Goal: Find specific page/section: Find specific page/section

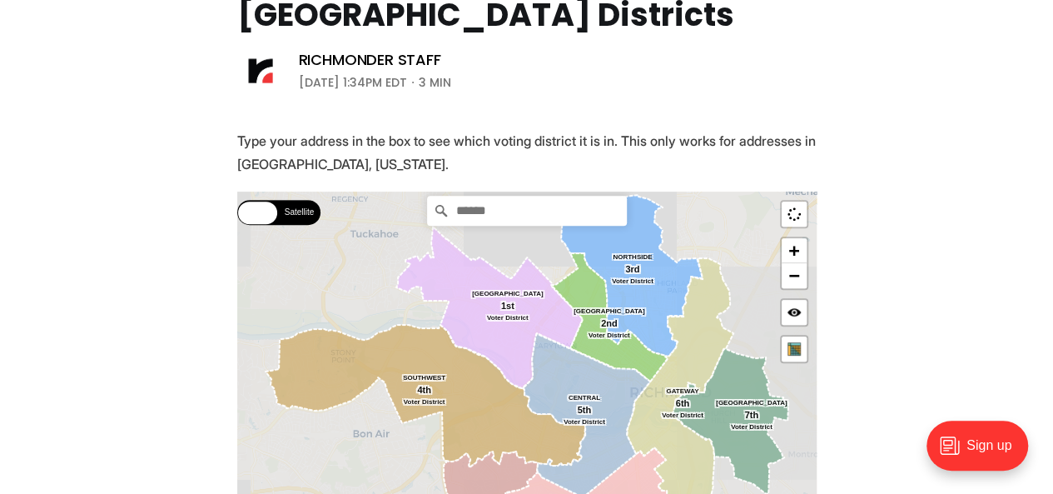
scroll to position [333, 0]
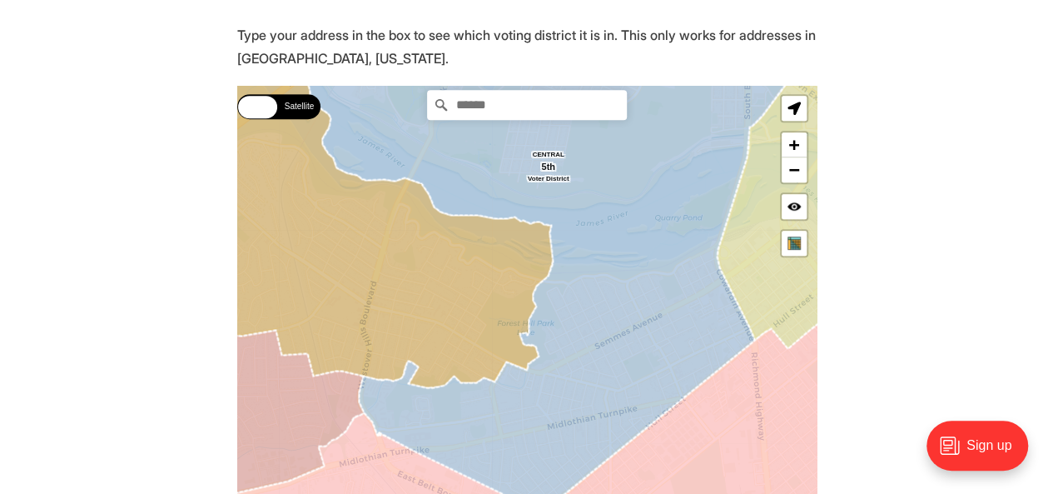
drag, startPoint x: 518, startPoint y: 173, endPoint x: 524, endPoint y: 109, distance: 64.4
click at [524, 109] on div "Street Satellite Street Satellite [GEOGRAPHIC_DATA] SOUTHWEST [GEOGRAPHIC_DATA]…" at bounding box center [526, 328] width 579 height 484
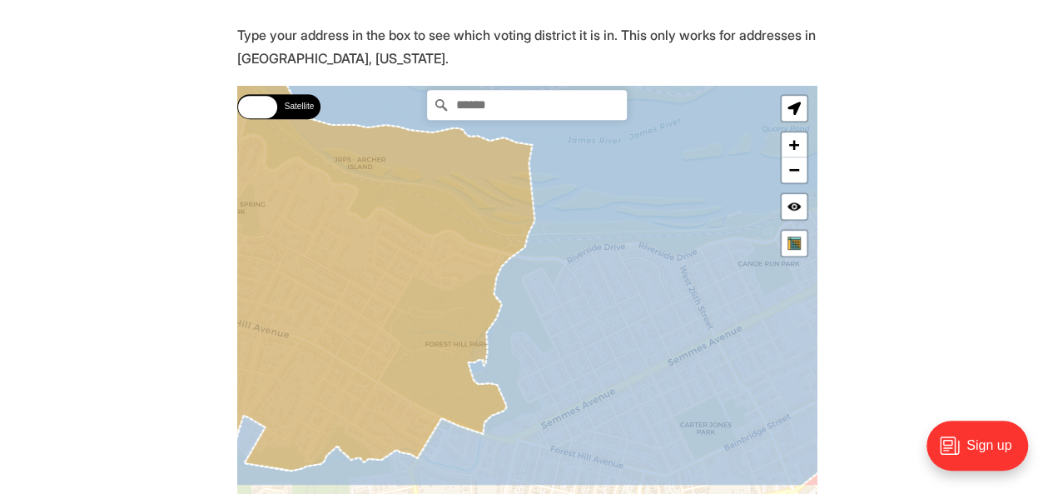
drag, startPoint x: 646, startPoint y: 355, endPoint x: 626, endPoint y: 224, distance: 132.2
click at [626, 224] on icon at bounding box center [503, 195] width 698 height 584
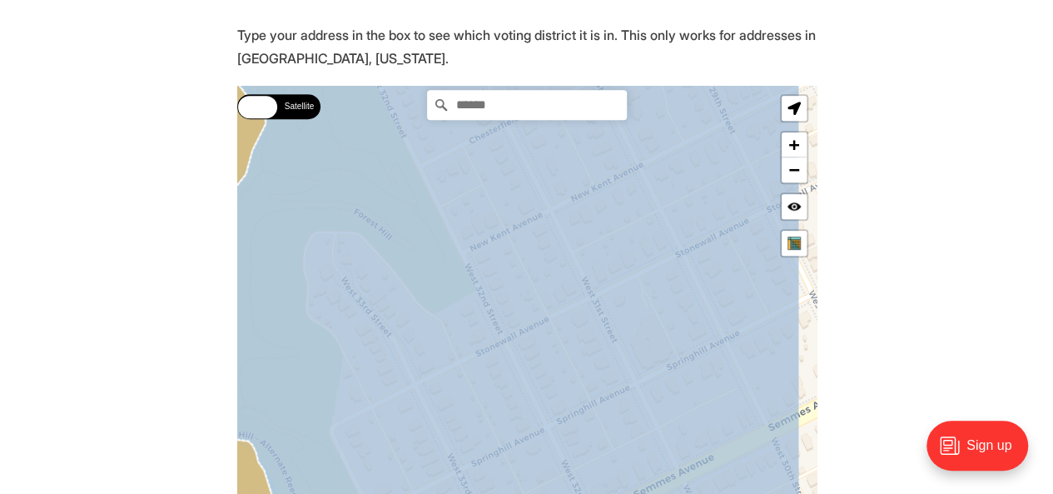
drag, startPoint x: 590, startPoint y: 328, endPoint x: 511, endPoint y: 232, distance: 124.2
click at [511, 232] on icon at bounding box center [465, 230] width 669 height 584
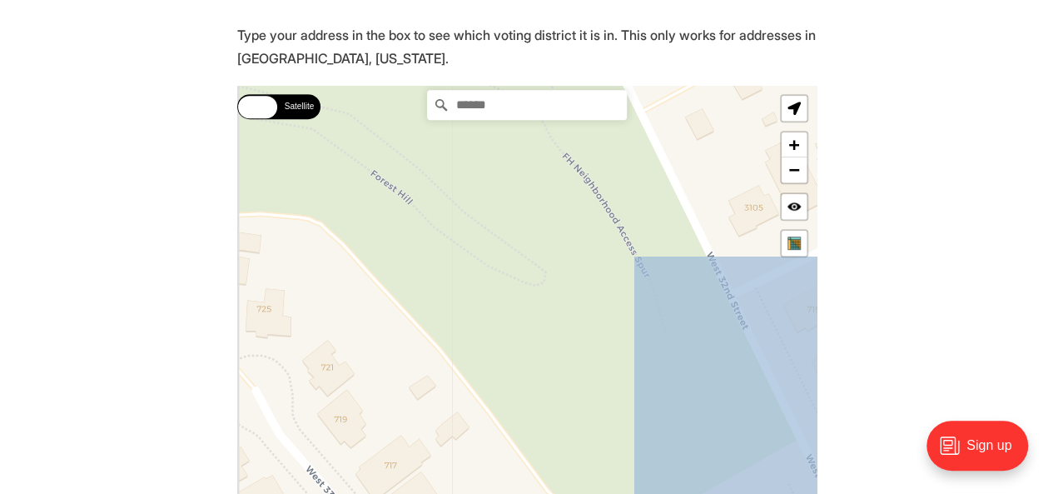
drag, startPoint x: 524, startPoint y: 312, endPoint x: 977, endPoint y: 526, distance: 501.6
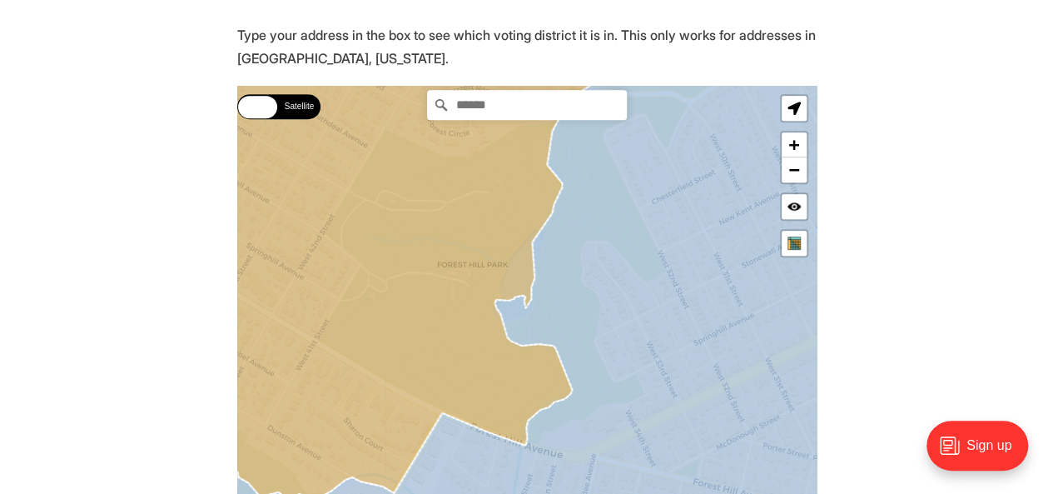
click at [693, 286] on icon at bounding box center [526, 328] width 698 height 584
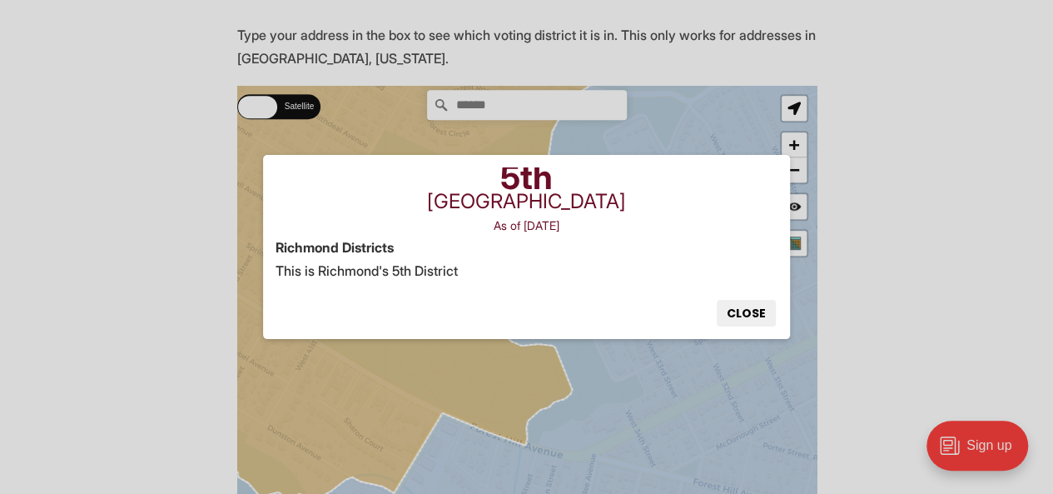
click at [756, 309] on button "Close" at bounding box center [746, 313] width 59 height 27
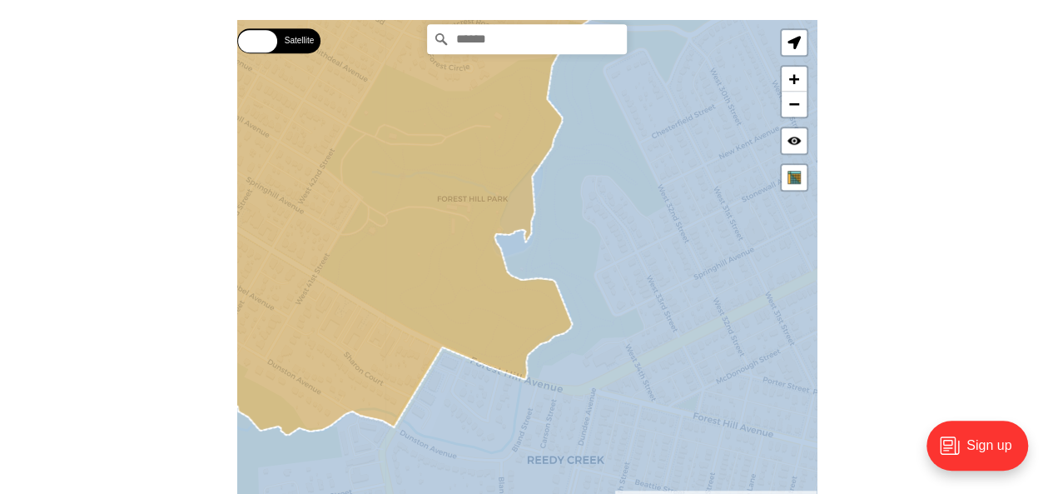
scroll to position [409, 0]
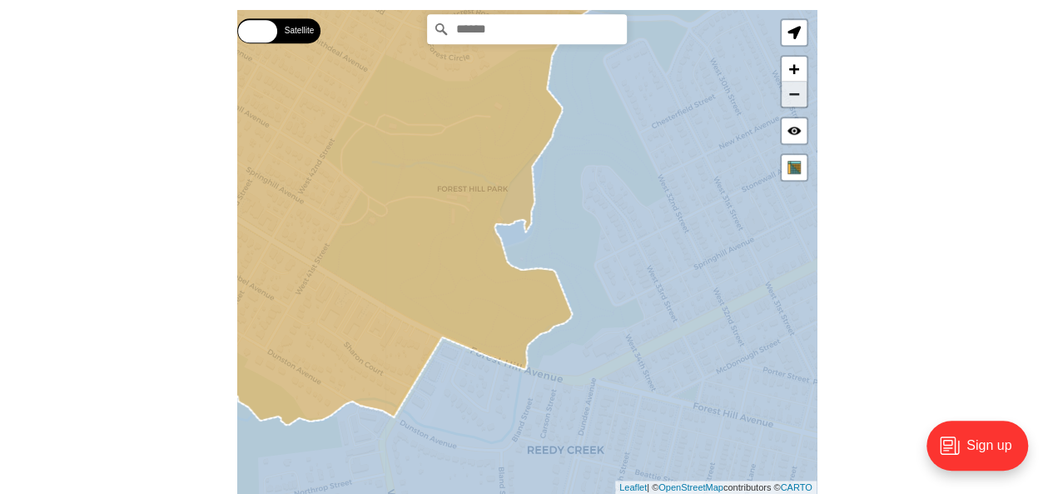
click at [792, 94] on link "−" at bounding box center [794, 94] width 25 height 25
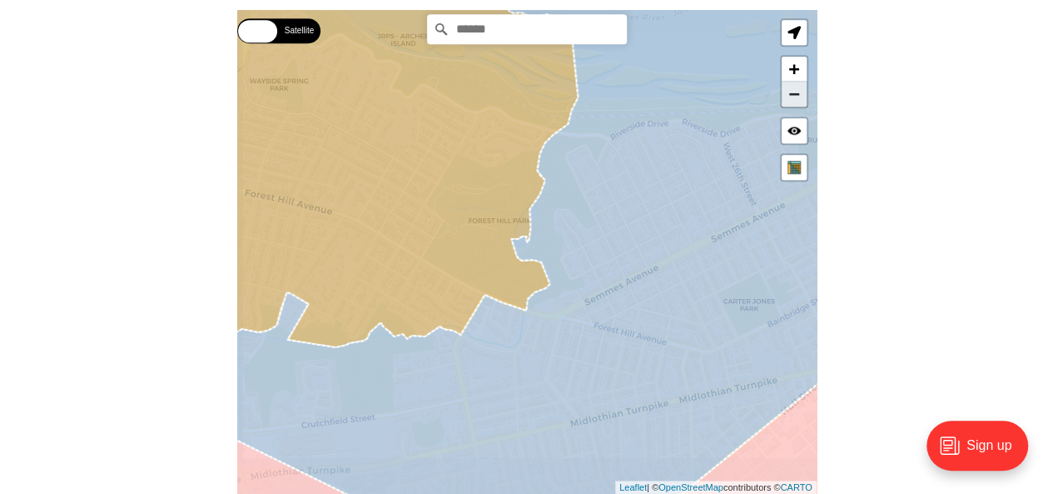
click at [792, 94] on link "−" at bounding box center [794, 94] width 25 height 25
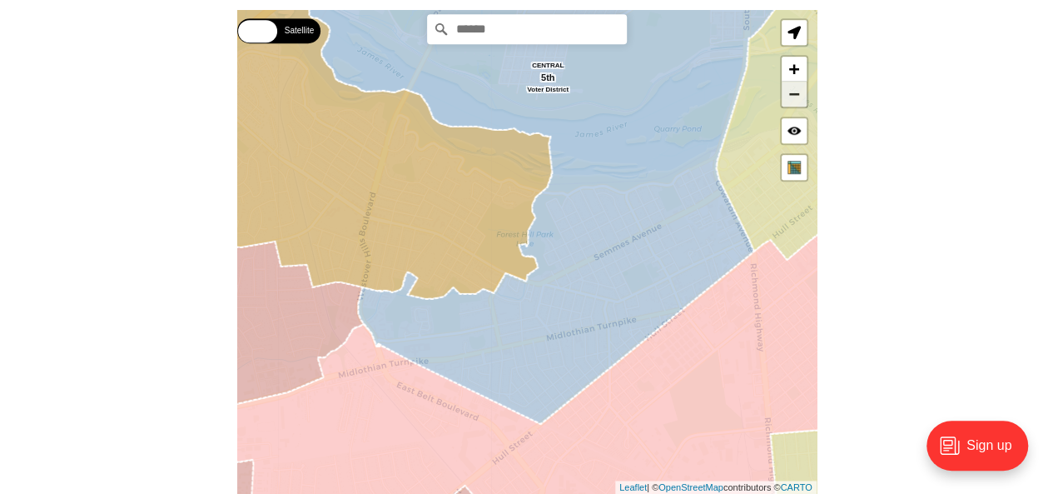
click at [792, 94] on link "−" at bounding box center [794, 94] width 25 height 25
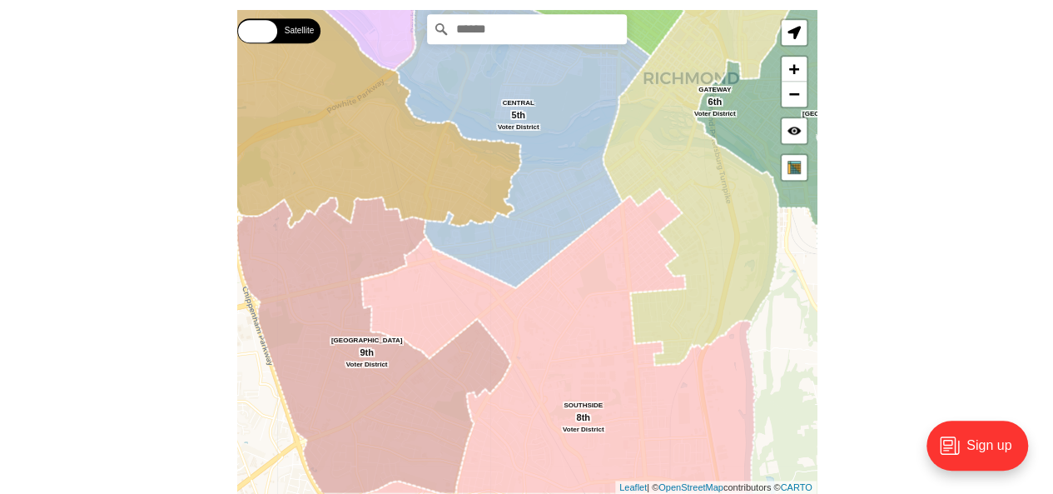
drag, startPoint x: 564, startPoint y: 292, endPoint x: 545, endPoint y: 244, distance: 51.6
click at [545, 244] on icon at bounding box center [523, 125] width 256 height 326
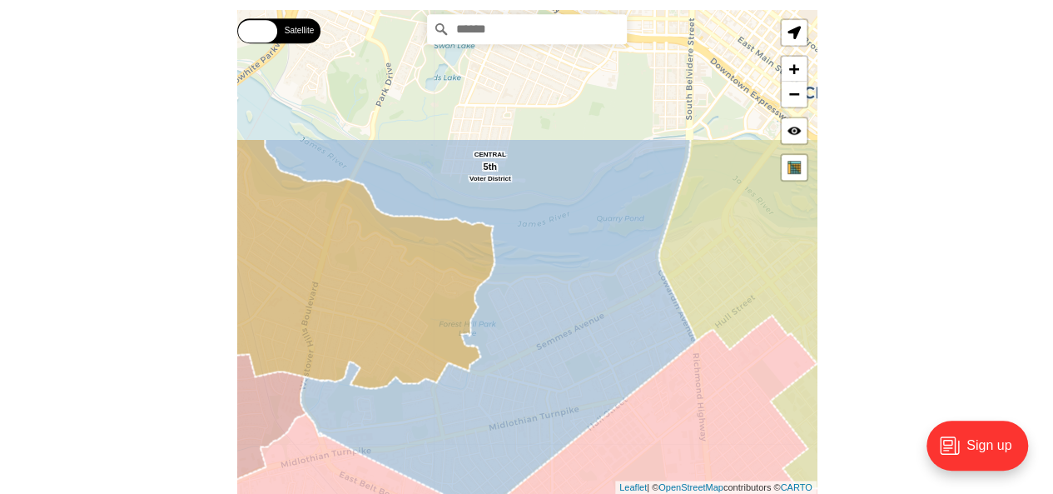
drag, startPoint x: 513, startPoint y: 243, endPoint x: 511, endPoint y: 426, distance: 183.1
click at [511, 426] on icon at bounding box center [480, 325] width 431 height 375
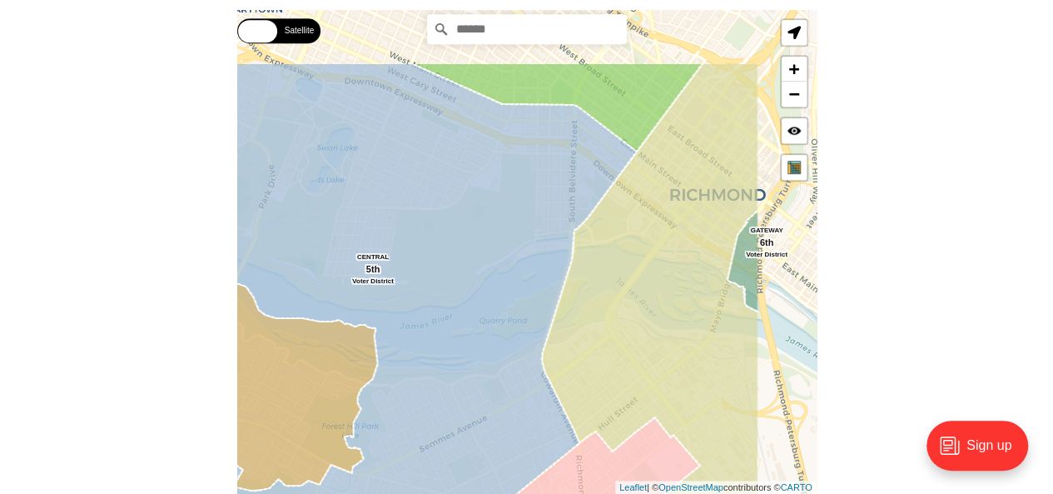
drag, startPoint x: 608, startPoint y: 310, endPoint x: 488, endPoint y: 412, distance: 158.3
click at [488, 412] on icon at bounding box center [379, 338] width 514 height 553
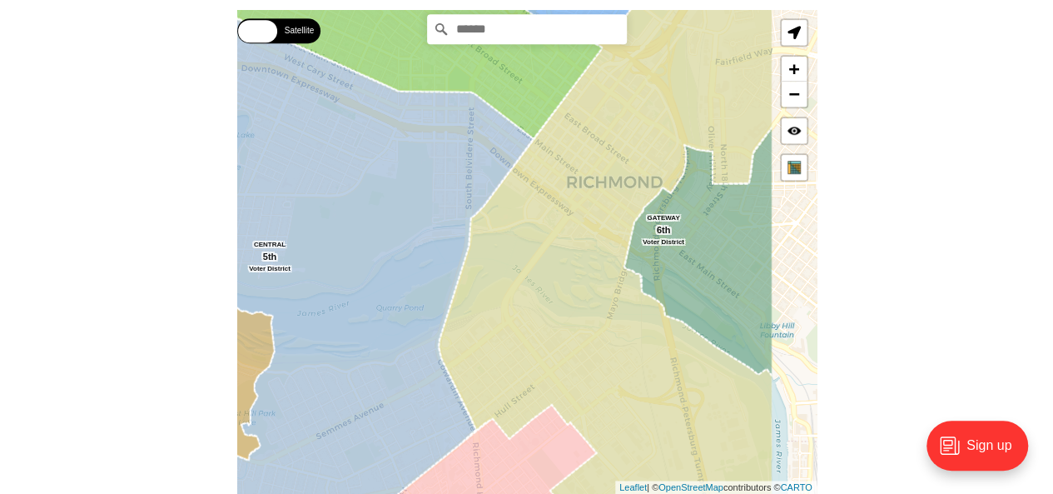
drag, startPoint x: 640, startPoint y: 321, endPoint x: 533, endPoint y: 305, distance: 108.7
click at [533, 305] on icon at bounding box center [605, 240] width 335 height 584
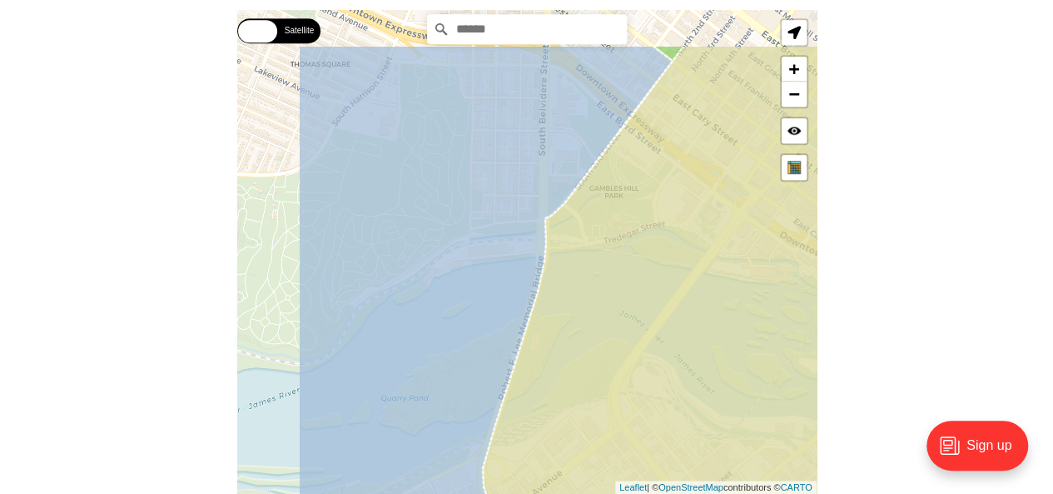
drag, startPoint x: 442, startPoint y: 216, endPoint x: 566, endPoint y: 305, distance: 152.7
click at [566, 305] on icon at bounding box center [739, 337] width 514 height 584
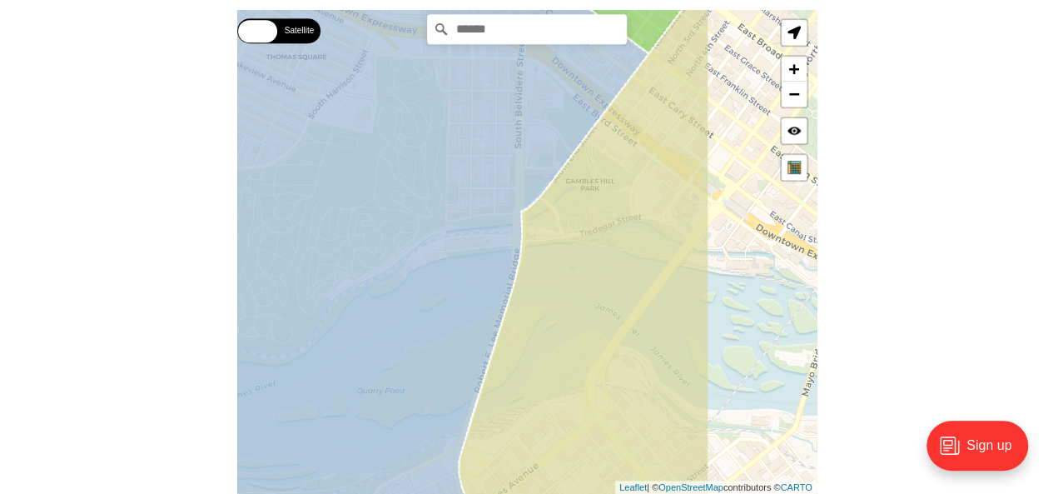
drag, startPoint x: 717, startPoint y: 241, endPoint x: 543, endPoint y: 249, distance: 174.1
click at [548, 249] on icon at bounding box center [584, 261] width 251 height 577
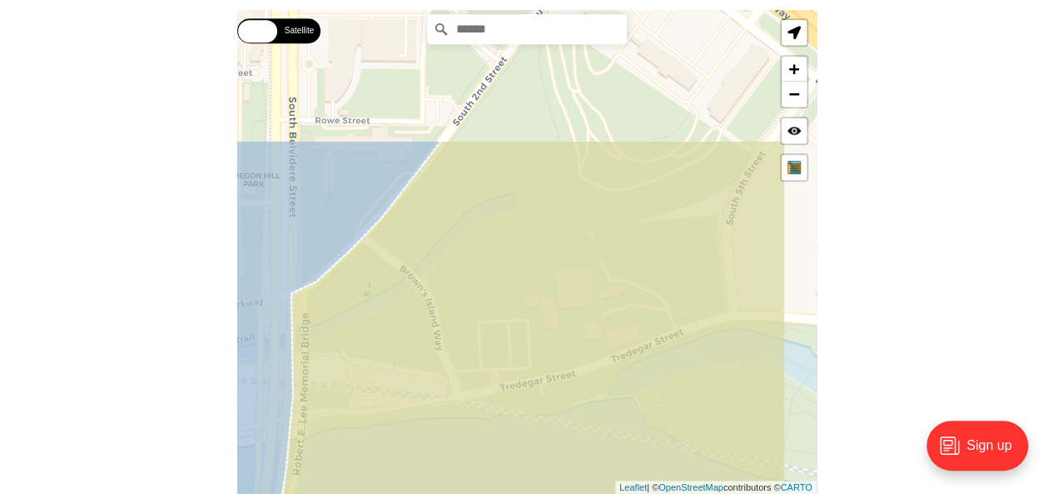
drag, startPoint x: 566, startPoint y: 221, endPoint x: 474, endPoint y: 405, distance: 205.1
click at [474, 405] on icon at bounding box center [500, 432] width 569 height 584
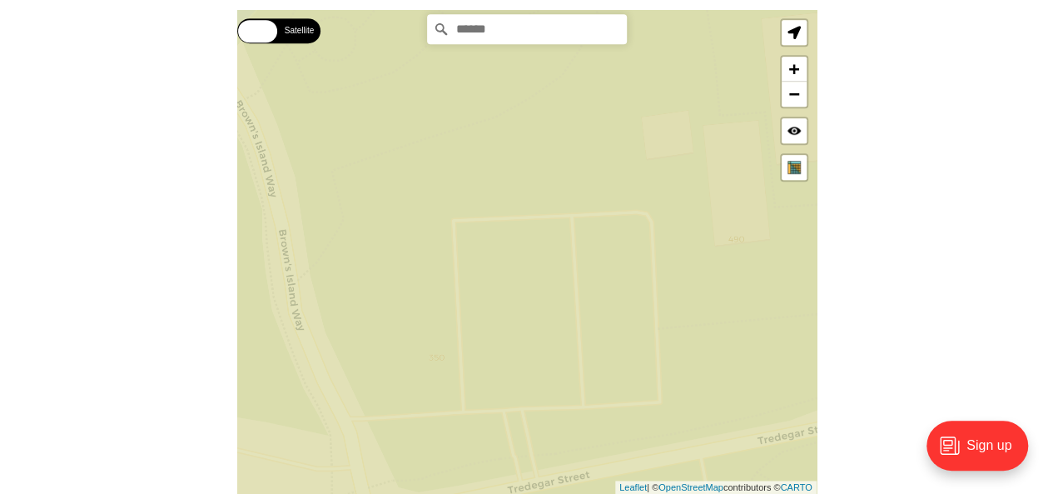
drag, startPoint x: 421, startPoint y: 281, endPoint x: 398, endPoint y: 246, distance: 42.0
click at [399, 246] on icon at bounding box center [506, 215] width 698 height 584
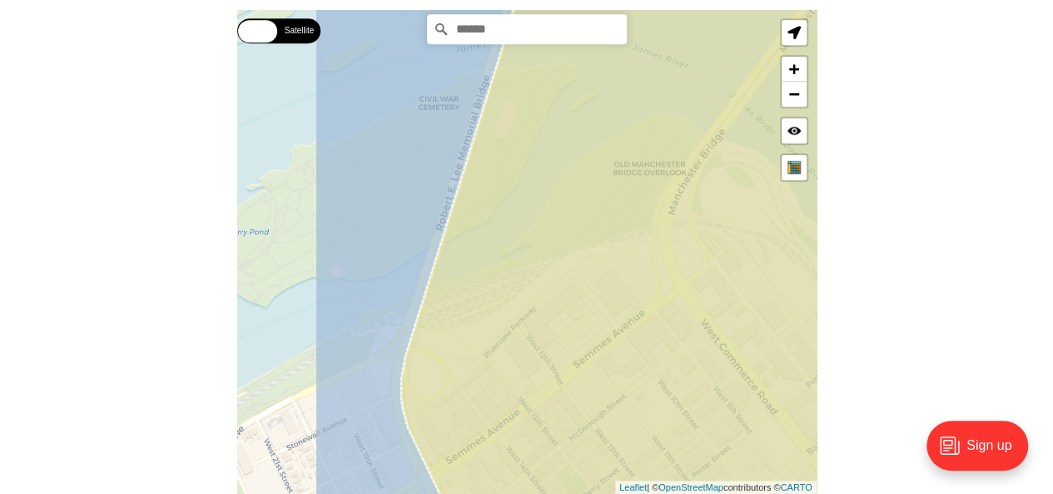
drag, startPoint x: 426, startPoint y: 314, endPoint x: 567, endPoint y: 355, distance: 146.5
click at [567, 355] on icon at bounding box center [706, 288] width 612 height 584
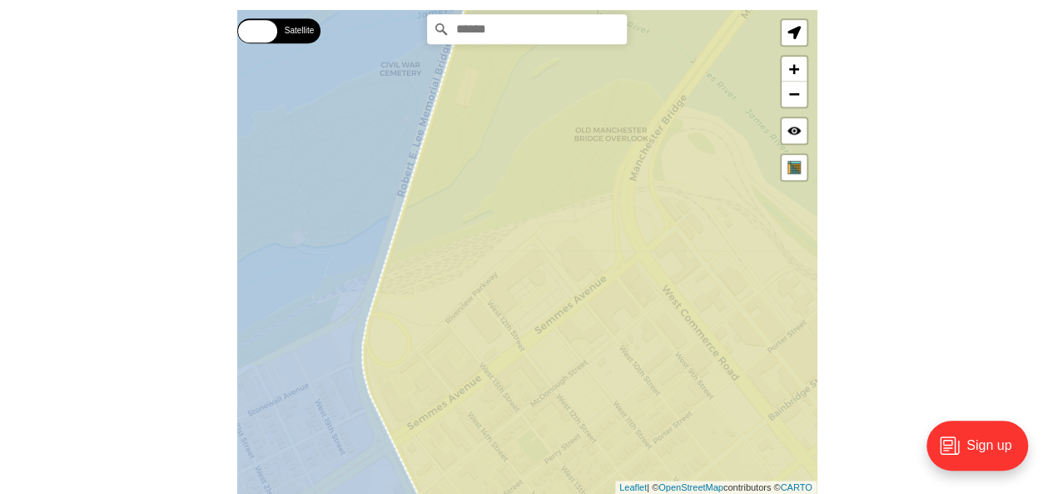
drag, startPoint x: 704, startPoint y: 352, endPoint x: 659, endPoint y: 322, distance: 54.0
click at [659, 322] on icon at bounding box center [600, 220] width 476 height 584
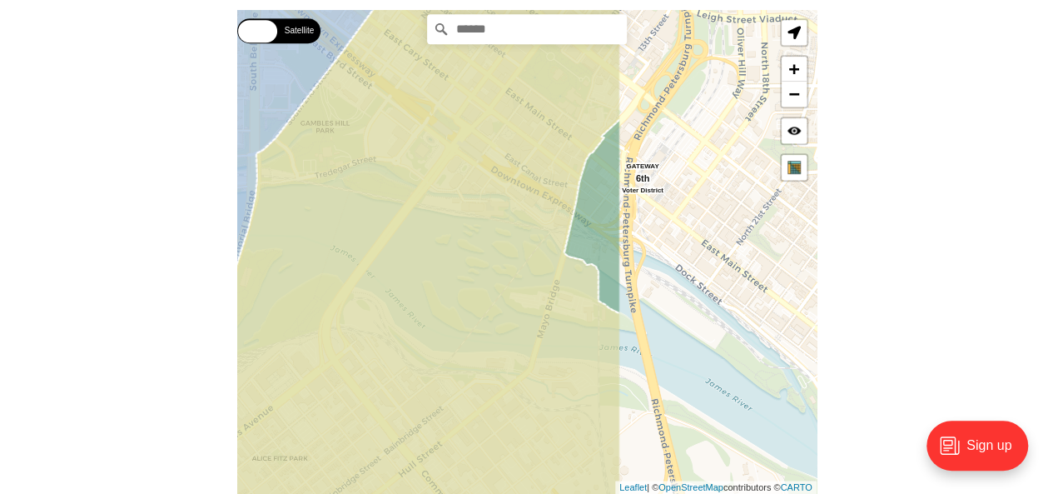
drag, startPoint x: 654, startPoint y: 311, endPoint x: 396, endPoint y: 352, distance: 261.3
click at [396, 352] on icon at bounding box center [406, 293] width 427 height 584
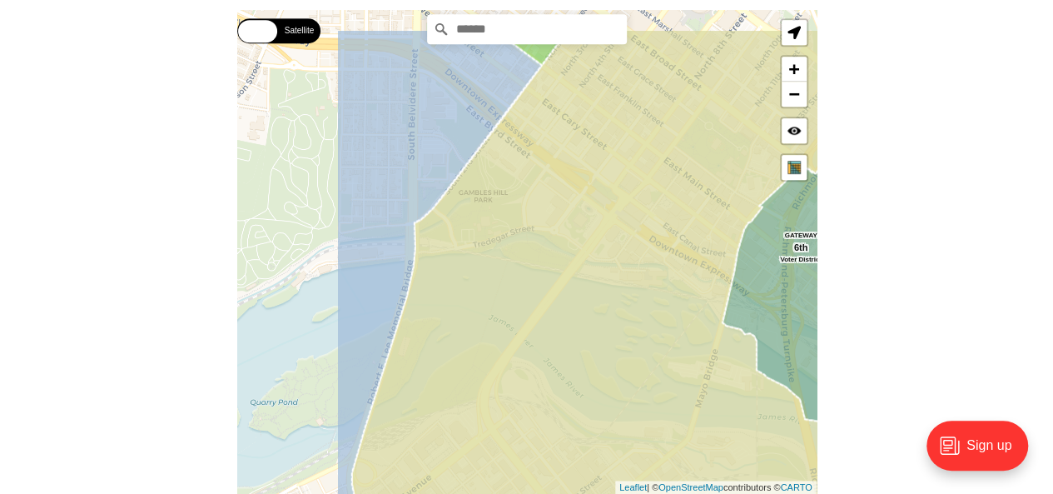
drag, startPoint x: 353, startPoint y: 199, endPoint x: 514, endPoint y: 272, distance: 177.3
click at [514, 272] on icon at bounding box center [692, 321] width 683 height 584
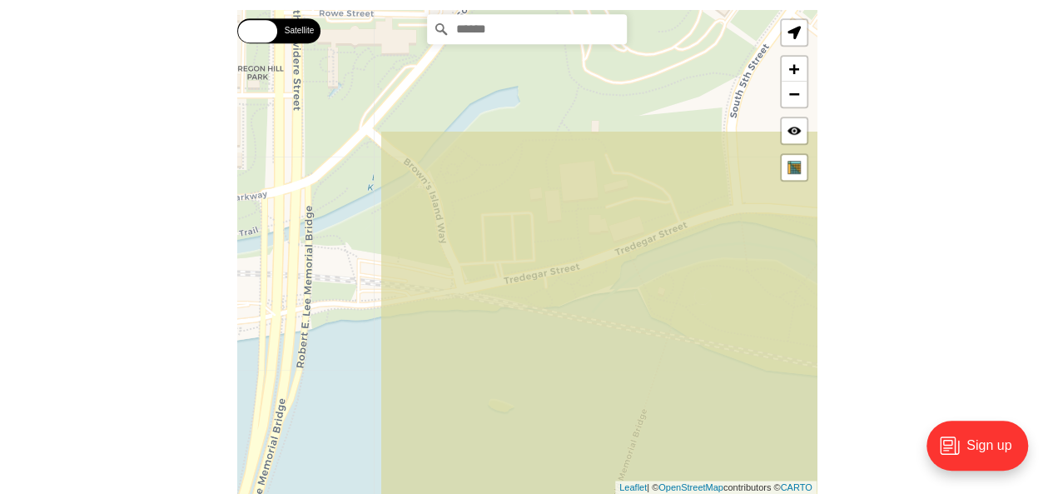
drag, startPoint x: 508, startPoint y: 219, endPoint x: 712, endPoint y: 399, distance: 271.9
click at [712, 399] on icon at bounding box center [729, 422] width 698 height 584
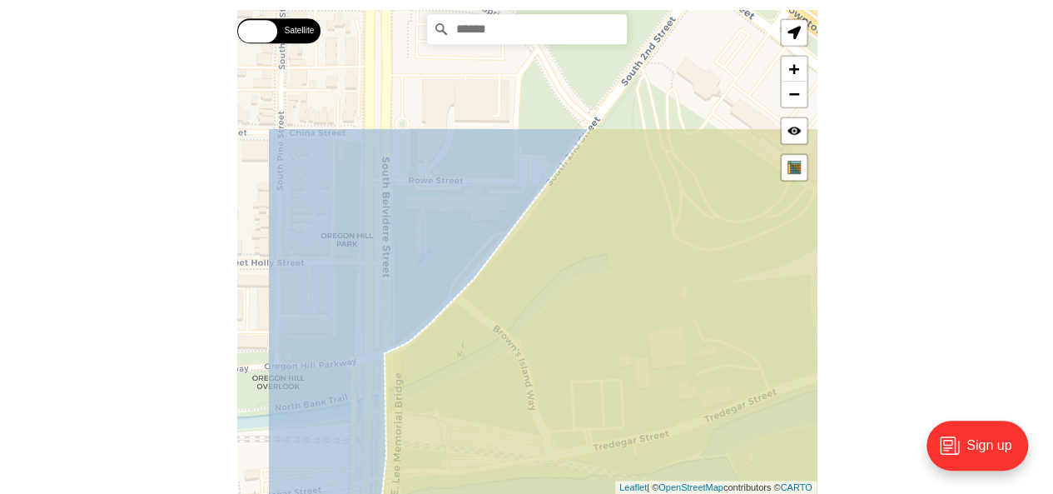
drag, startPoint x: 450, startPoint y: 264, endPoint x: 540, endPoint y: 435, distance: 193.6
click at [540, 435] on icon at bounding box center [648, 419] width 633 height 584
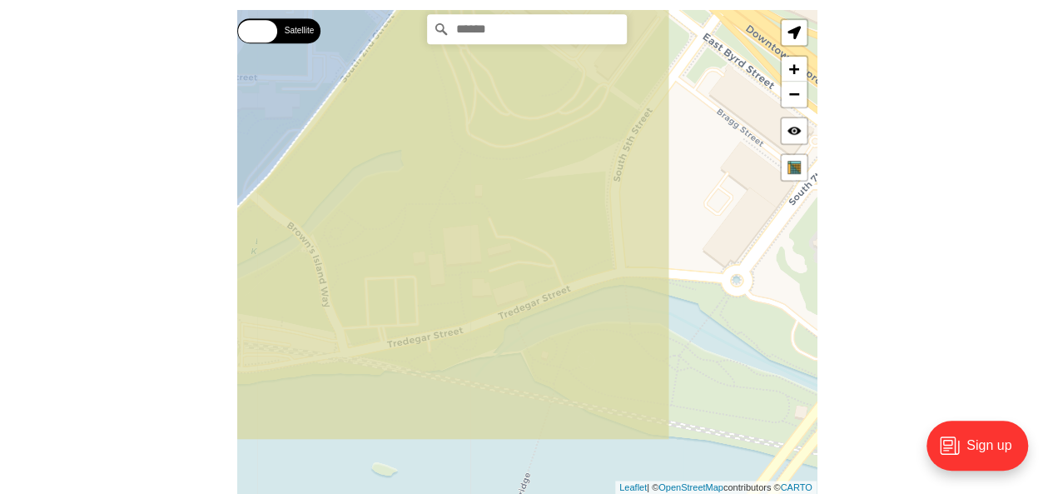
drag, startPoint x: 496, startPoint y: 334, endPoint x: 366, endPoint y: 256, distance: 151.6
click at [366, 256] on icon at bounding box center [420, 149] width 499 height 584
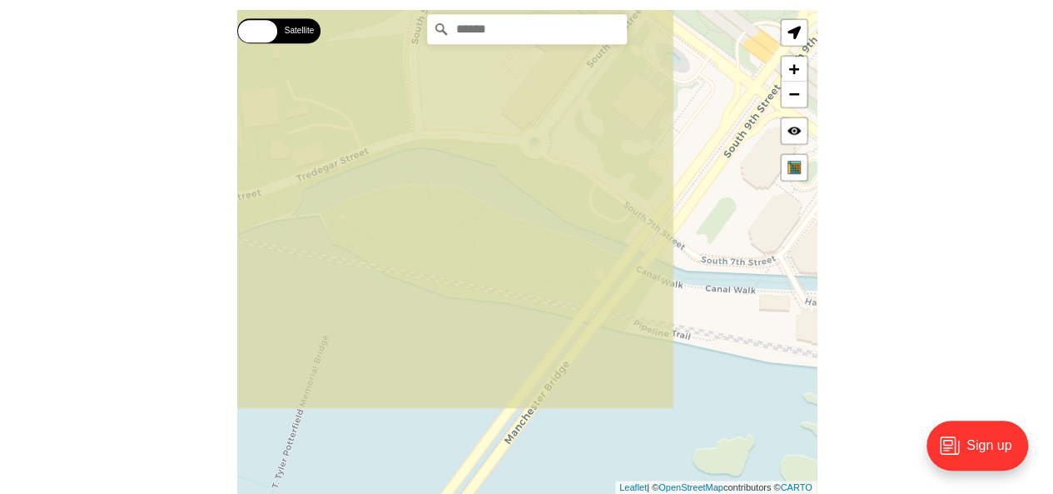
drag, startPoint x: 563, startPoint y: 364, endPoint x: 355, endPoint y: 228, distance: 248.4
click at [355, 228] on icon at bounding box center [325, 118] width 698 height 584
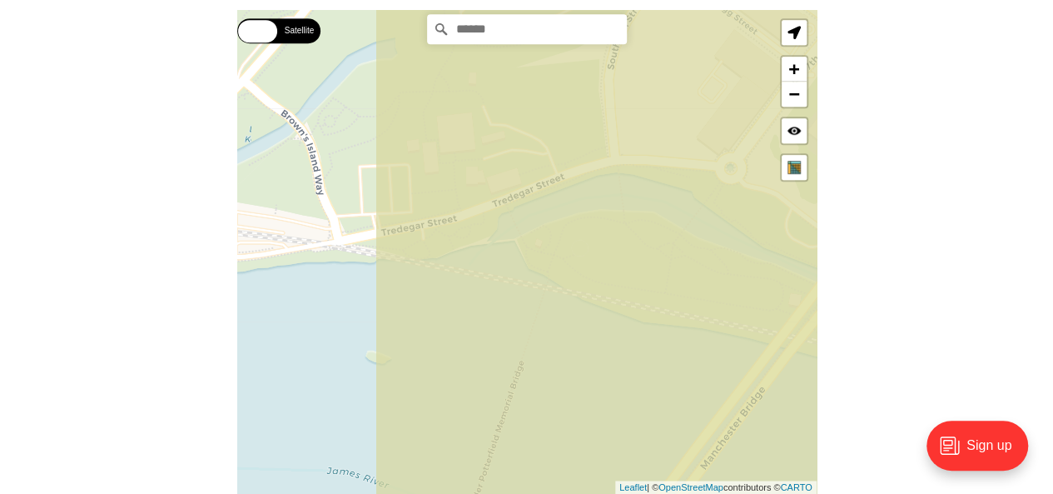
drag, startPoint x: 454, startPoint y: 314, endPoint x: 653, endPoint y: 342, distance: 200.9
click at [653, 342] on icon at bounding box center [724, 279] width 698 height 584
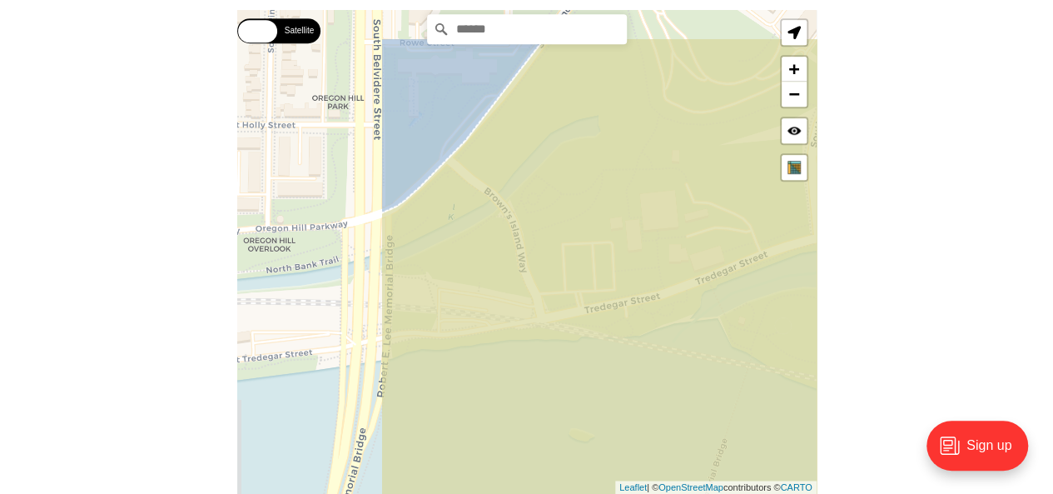
drag, startPoint x: 346, startPoint y: 216, endPoint x: 549, endPoint y: 296, distance: 218.3
click at [549, 296] on icon at bounding box center [729, 329] width 698 height 584
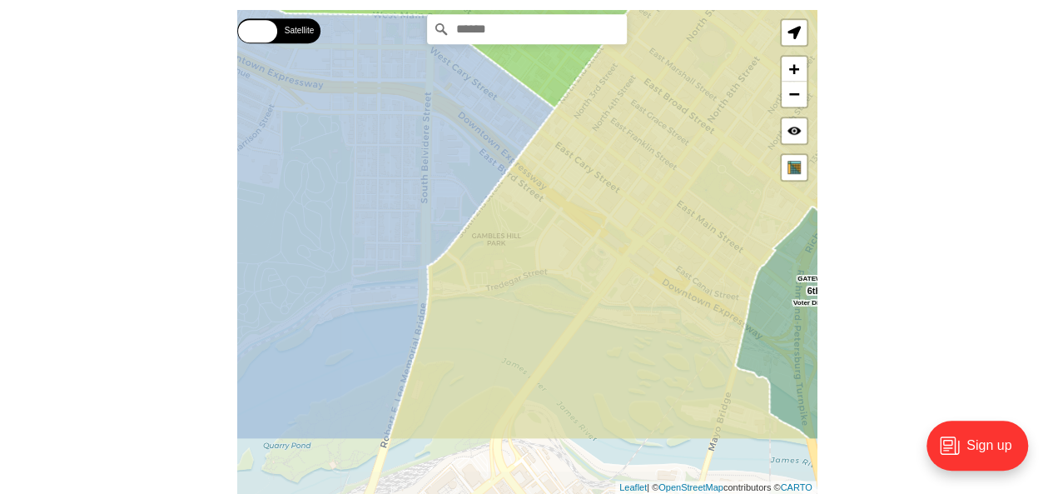
drag, startPoint x: 420, startPoint y: 409, endPoint x: 443, endPoint y: 301, distance: 109.9
click at [443, 301] on icon at bounding box center [642, 148] width 509 height 584
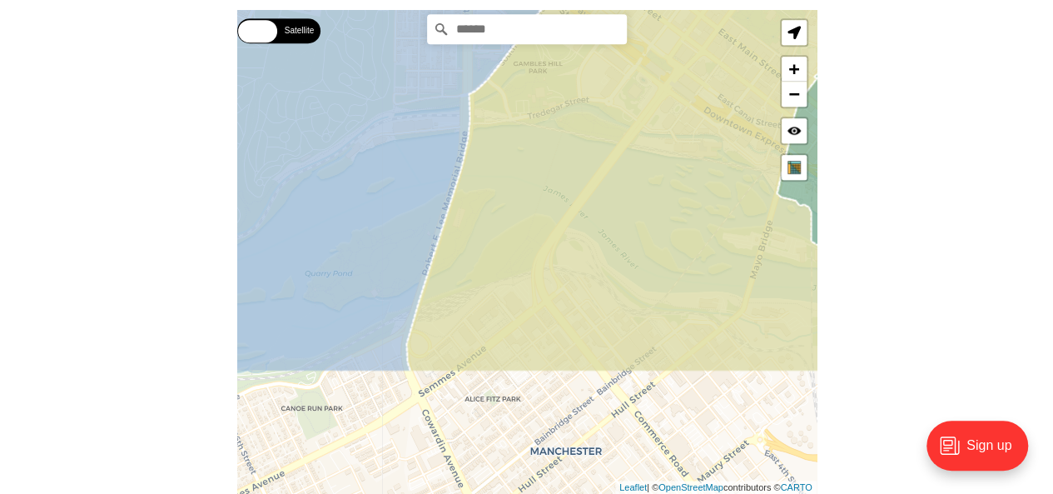
drag, startPoint x: 485, startPoint y: 379, endPoint x: 529, endPoint y: 199, distance: 184.9
click at [529, 199] on icon at bounding box center [661, 81] width 511 height 584
